Goal: Navigation & Orientation: Find specific page/section

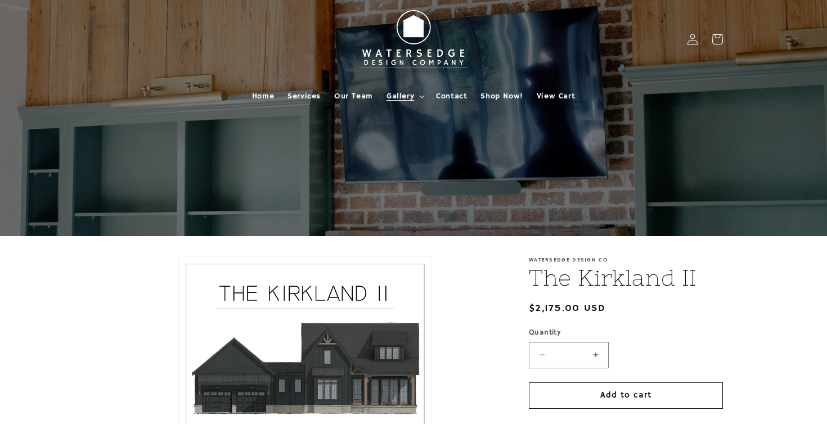
click at [412, 95] on span "Gallery" at bounding box center [401, 96] width 28 height 10
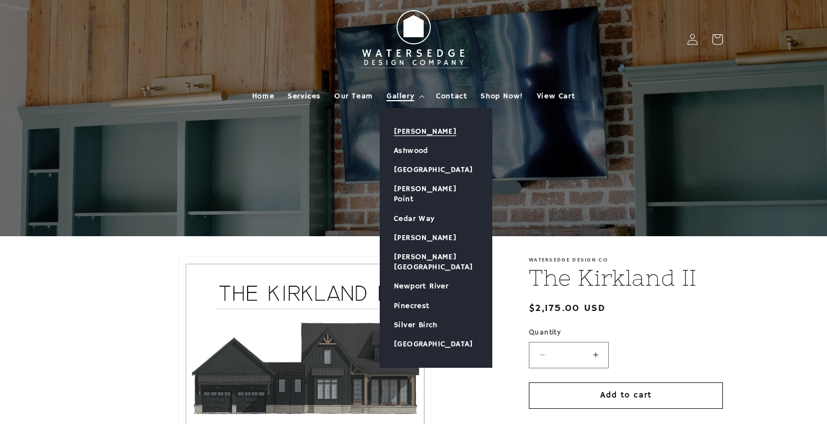
click at [430, 129] on link "[PERSON_NAME]" at bounding box center [435, 131] width 111 height 19
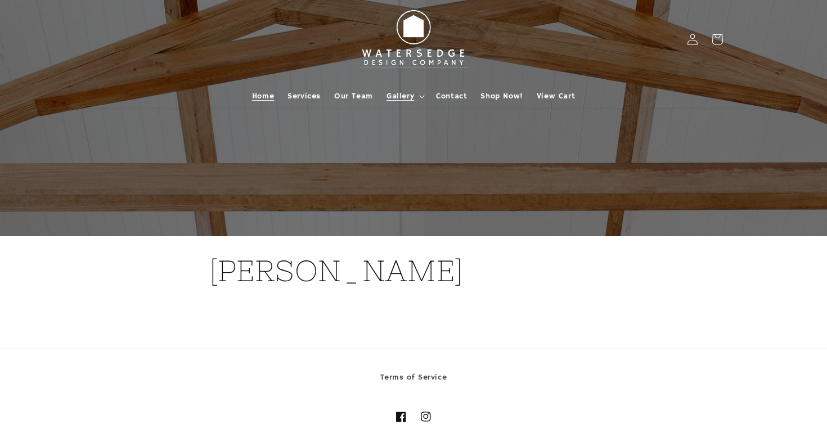
click at [266, 99] on span "Home" at bounding box center [263, 96] width 22 height 10
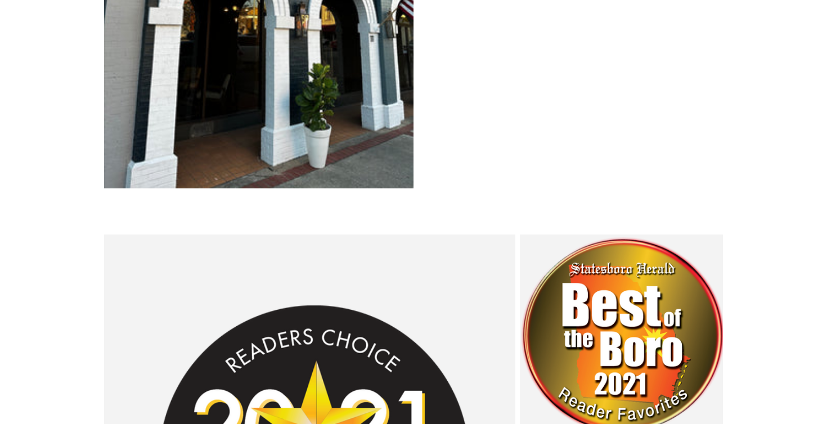
scroll to position [2256, 0]
